Goal: Navigation & Orientation: Find specific page/section

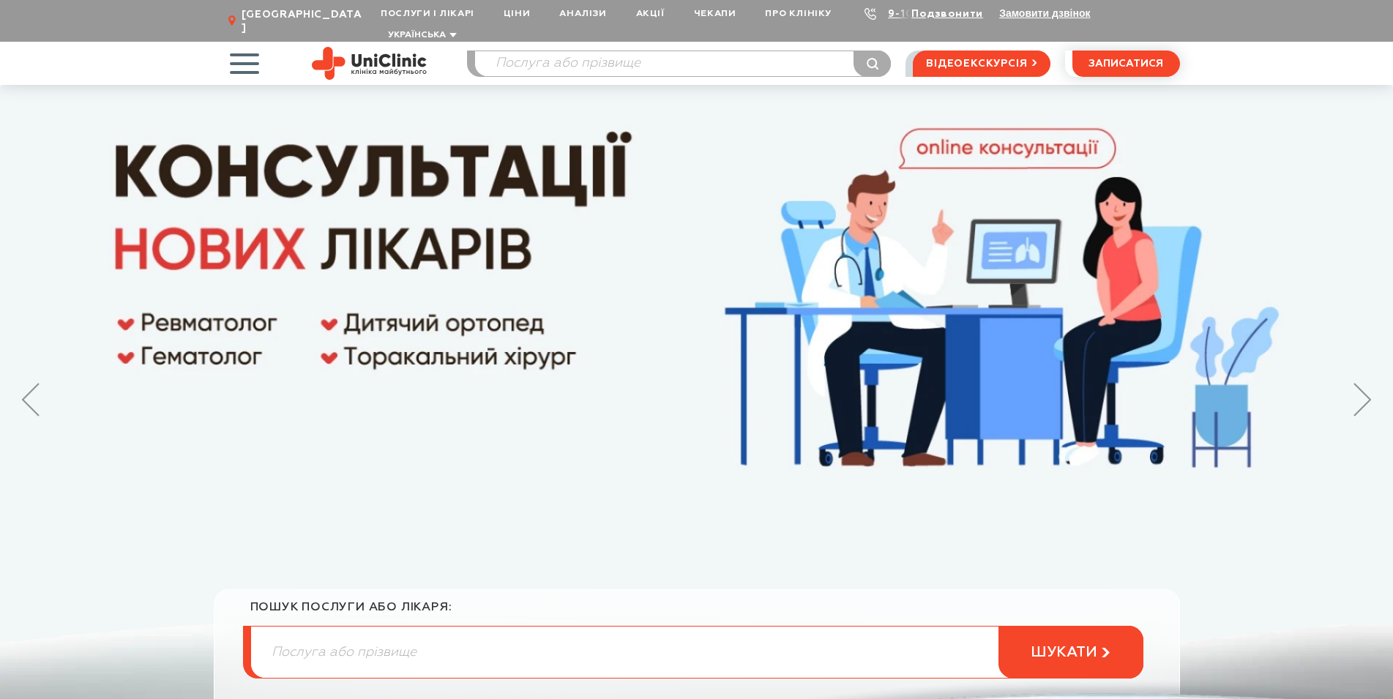
click at [237, 48] on span "button" at bounding box center [244, 63] width 61 height 61
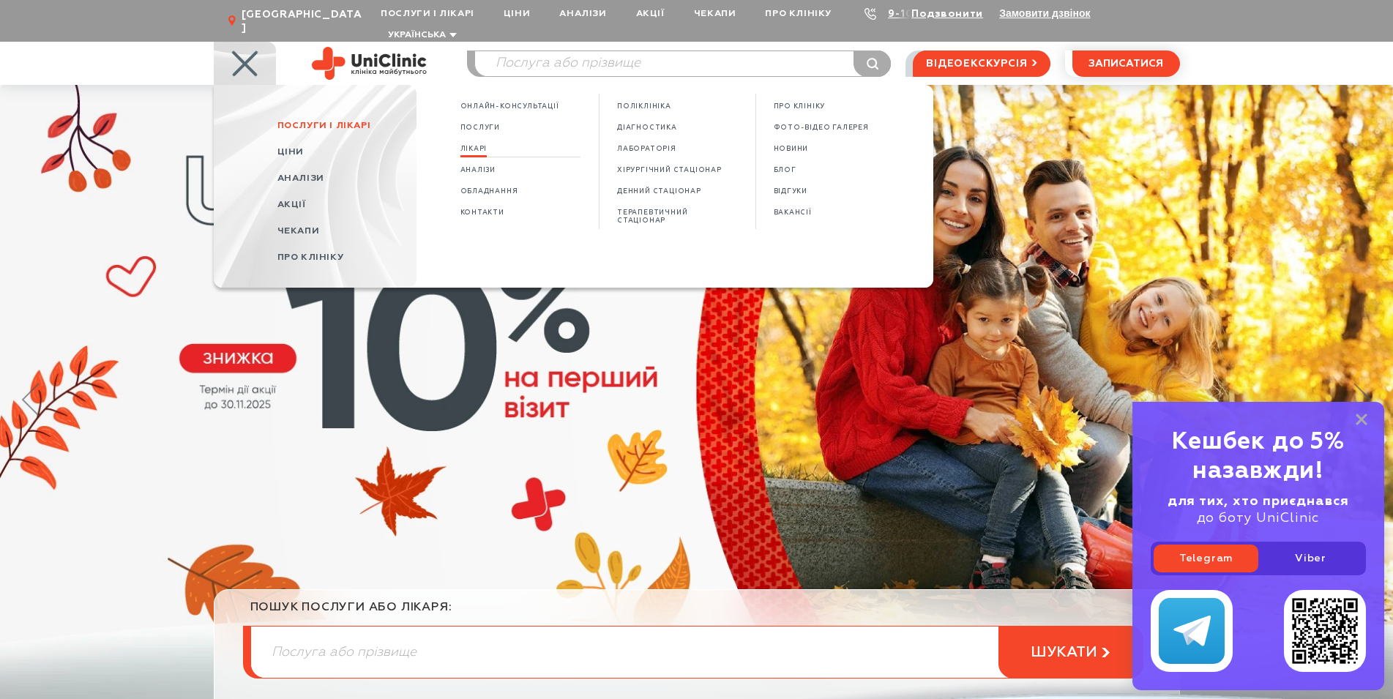
click at [477, 145] on span "Лікарі" at bounding box center [474, 149] width 27 height 8
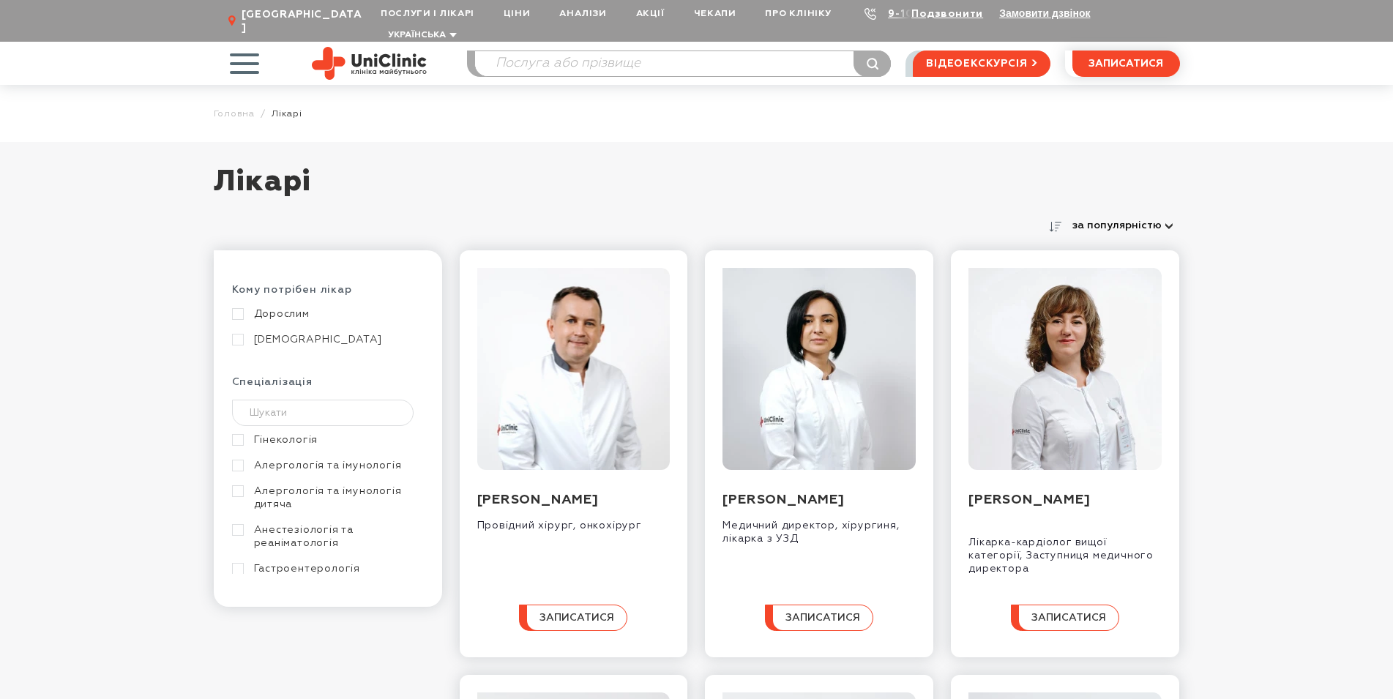
click at [242, 333] on link "[DEMOGRAPHIC_DATA]" at bounding box center [326, 339] width 188 height 13
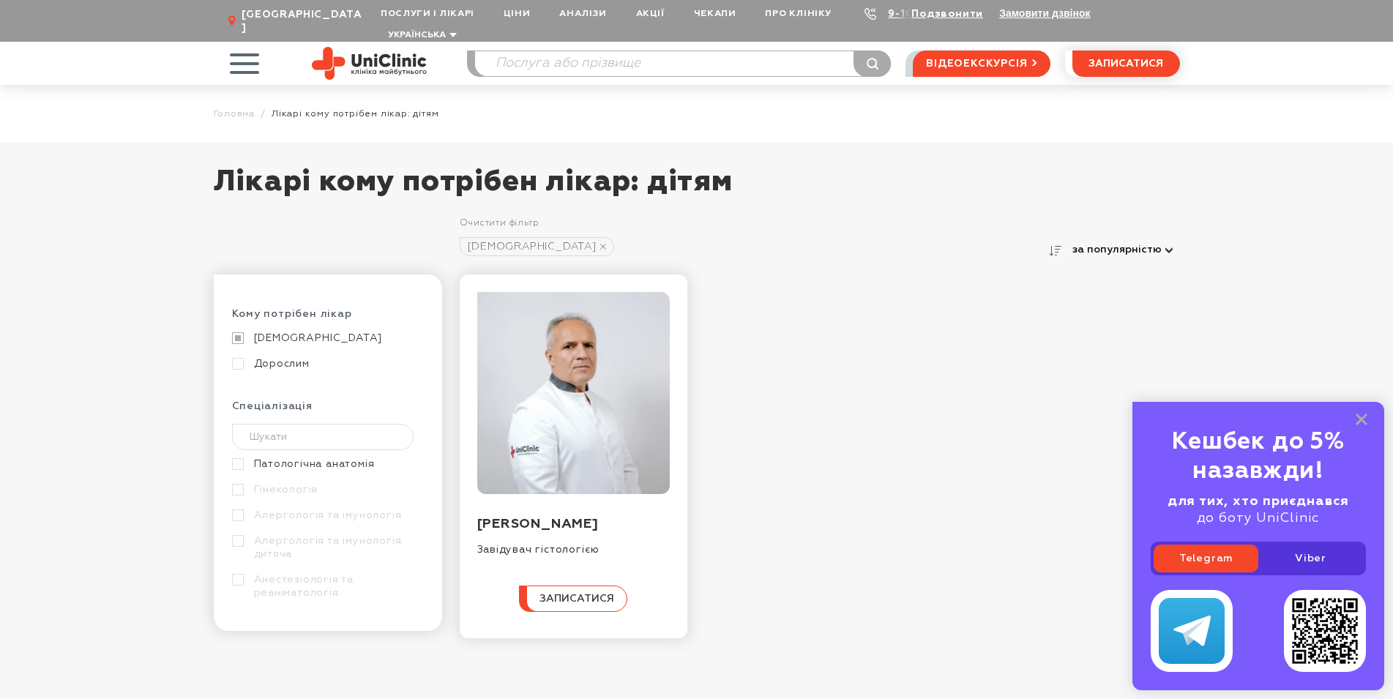
click at [255, 45] on span "button" at bounding box center [244, 63] width 61 height 61
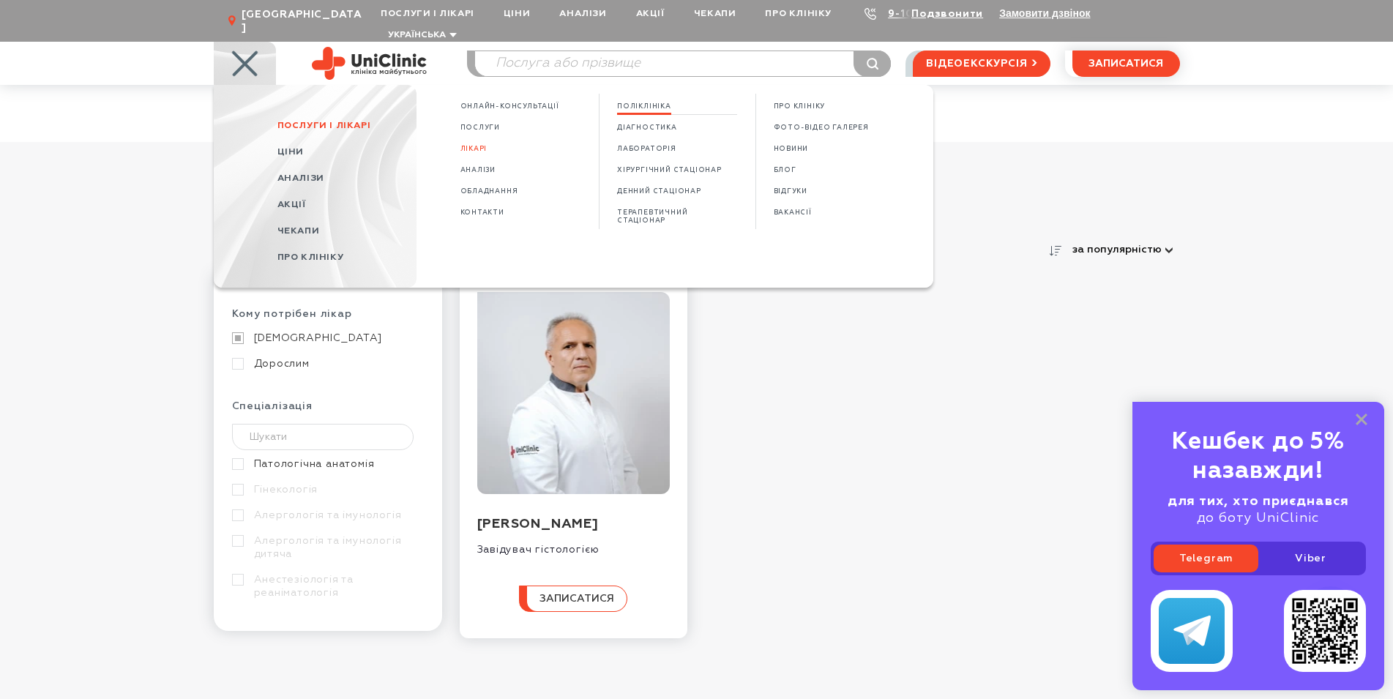
click at [643, 103] on span "Поліклініка" at bounding box center [644, 107] width 54 height 8
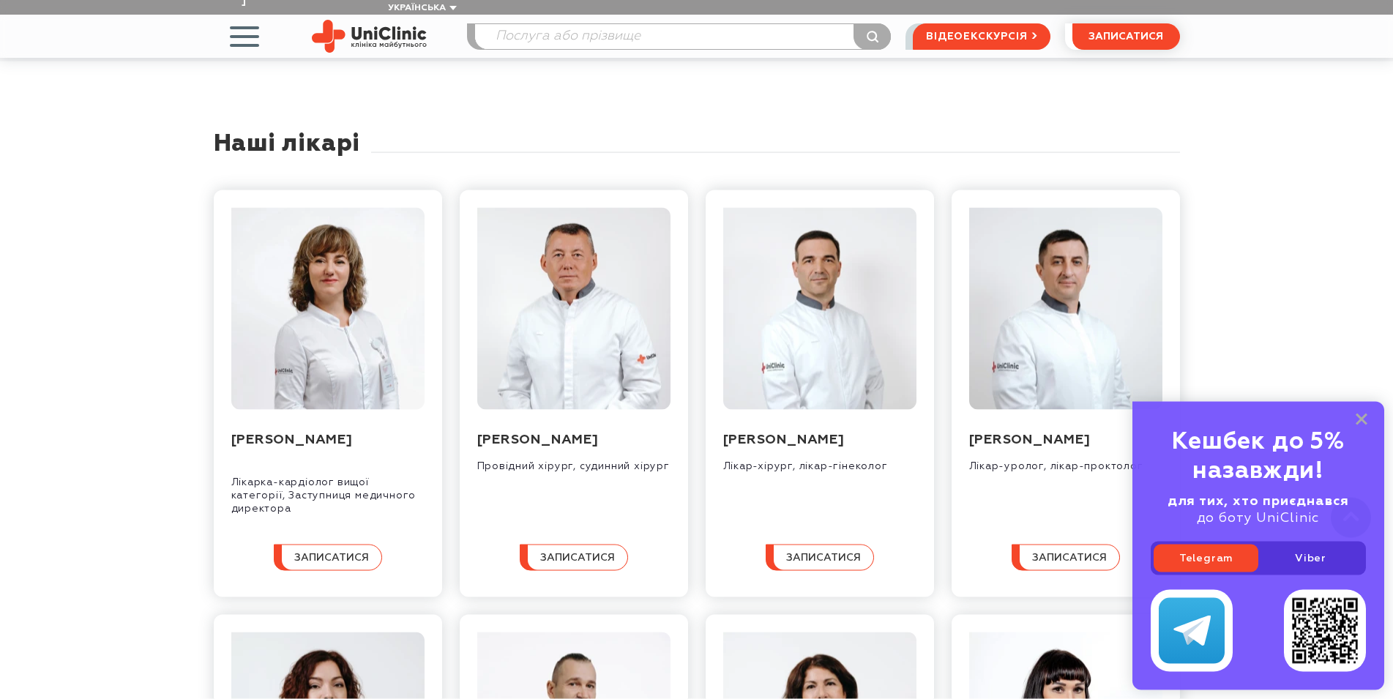
scroll to position [2315, 0]
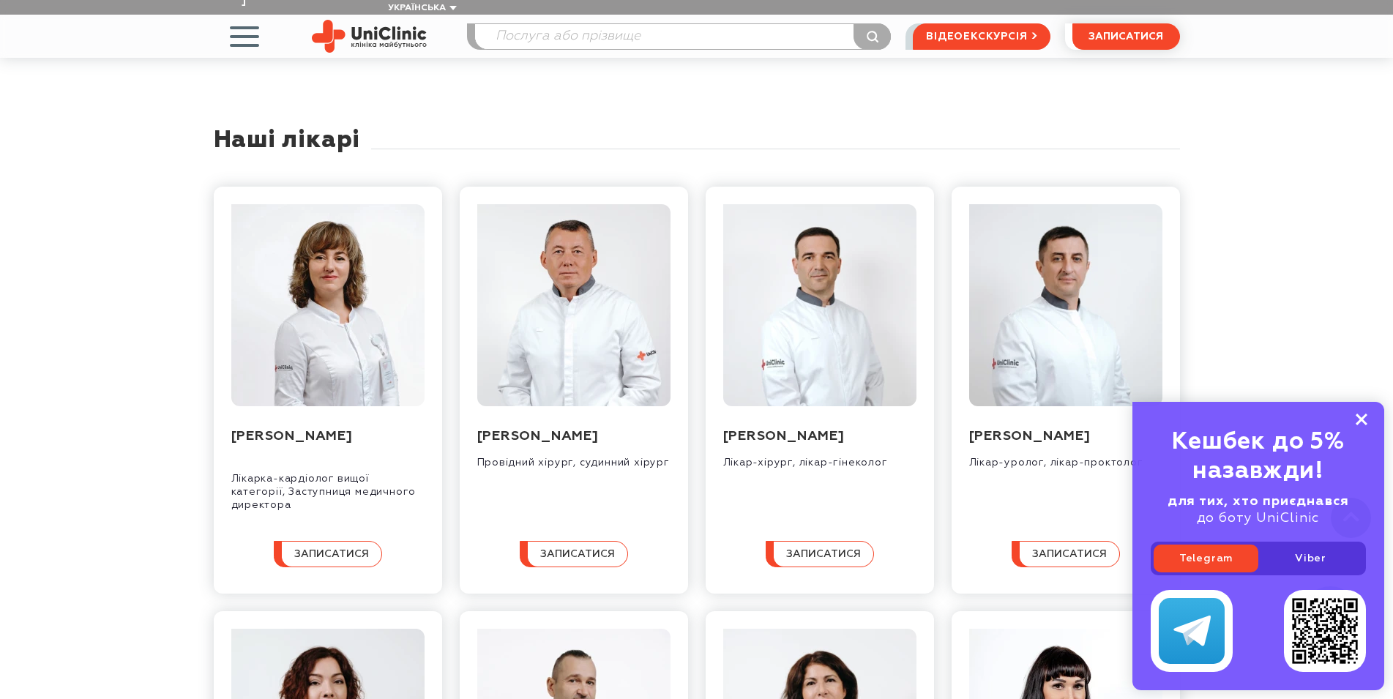
click at [1365, 418] on rect at bounding box center [1362, 420] width 12 height 12
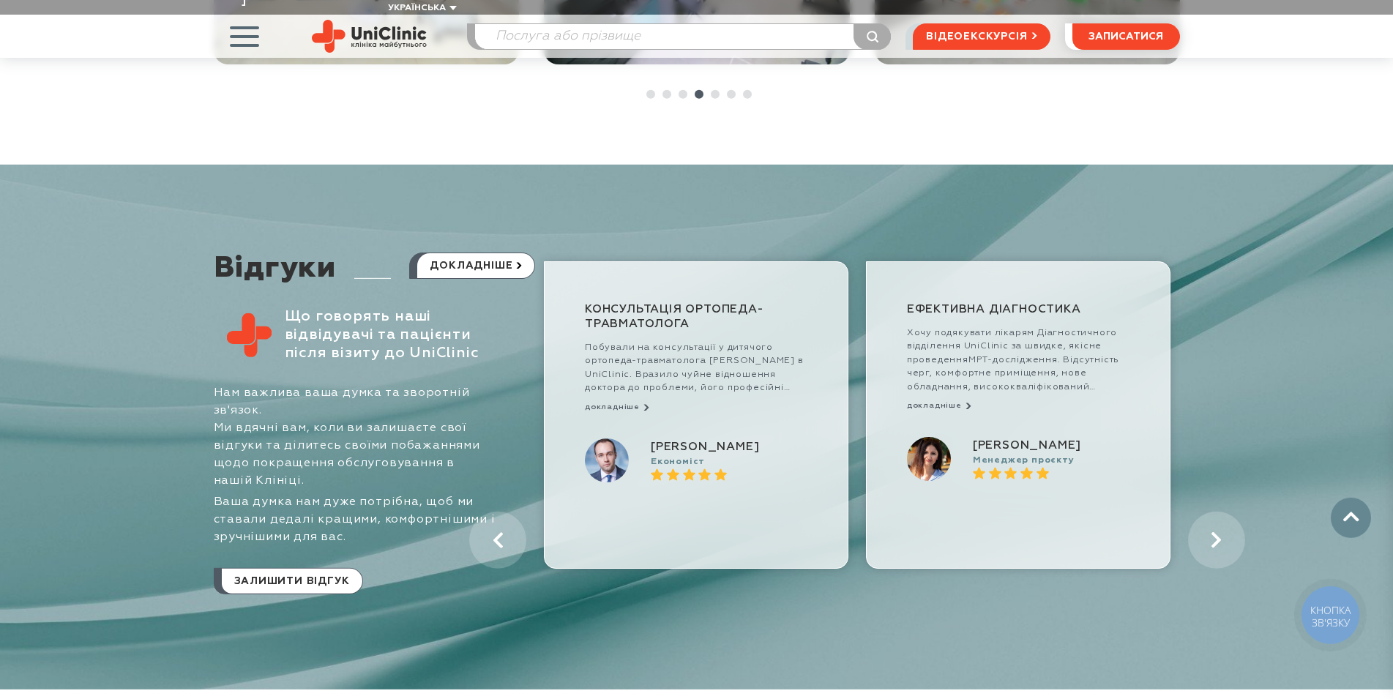
scroll to position [7319, 0]
